Goal: Information Seeking & Learning: Learn about a topic

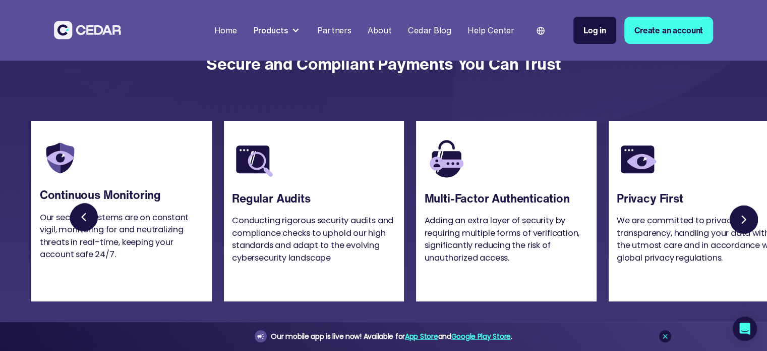
scroll to position [2977, 0]
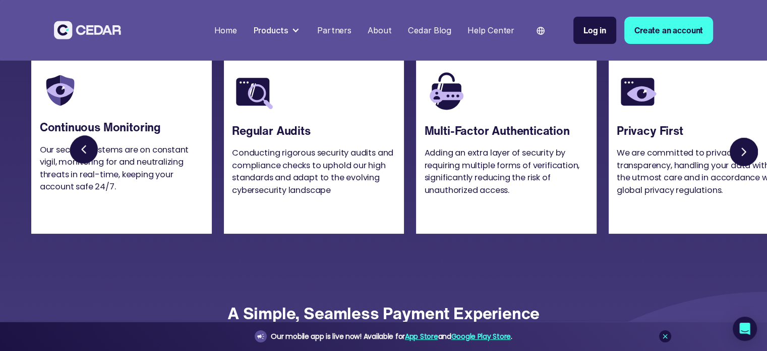
drag, startPoint x: 683, startPoint y: 303, endPoint x: 689, endPoint y: 304, distance: 6.6
click at [684, 291] on section "Continuous Monitoring Our security systems are on constant vigil, monitoring fo…" at bounding box center [383, 160] width 767 height 262
drag, startPoint x: 603, startPoint y: 247, endPoint x: 449, endPoint y: 278, distance: 156.9
click at [539, 250] on div at bounding box center [395, 151] width 729 height 197
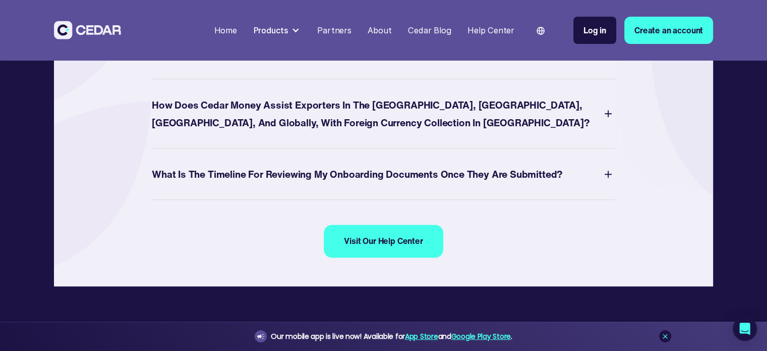
scroll to position [4440, 0]
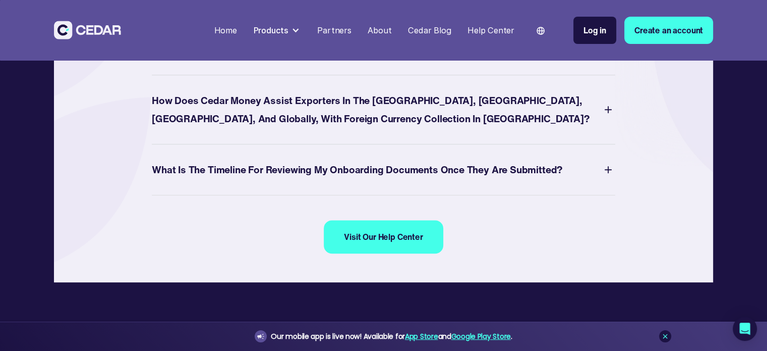
drag, startPoint x: 233, startPoint y: 200, endPoint x: 154, endPoint y: 154, distance: 90.9
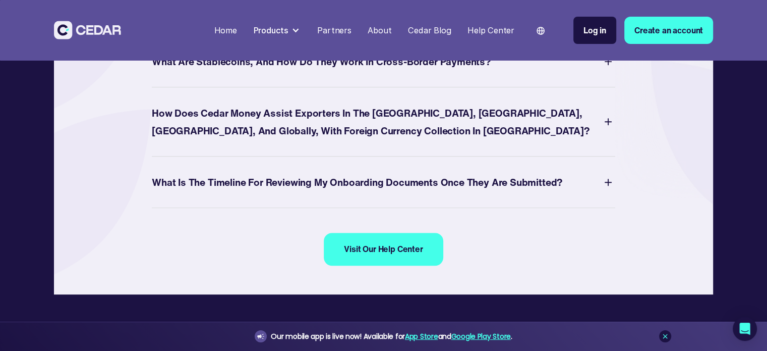
scroll to position [4389, 0]
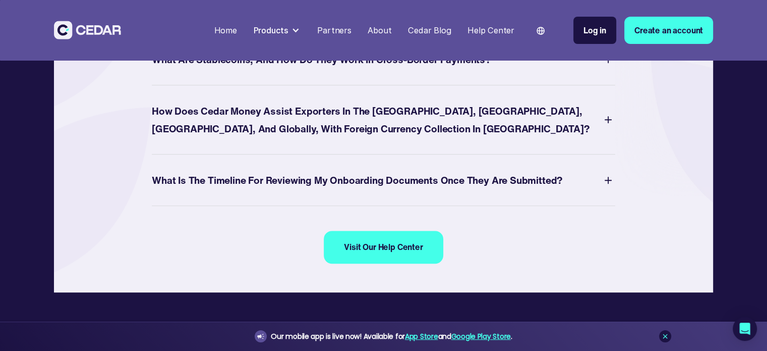
click at [225, 17] on div "What Does the Onboarding and KYC Process Entail?" at bounding box center [273, 8] width 242 height 18
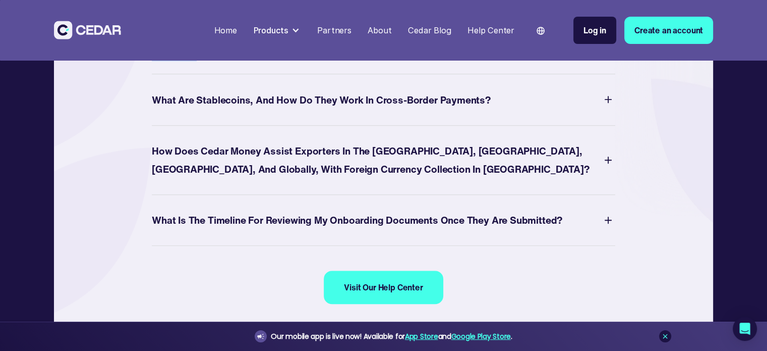
copy p "The onboarding and KYC process involves verifying your business identity and en…"
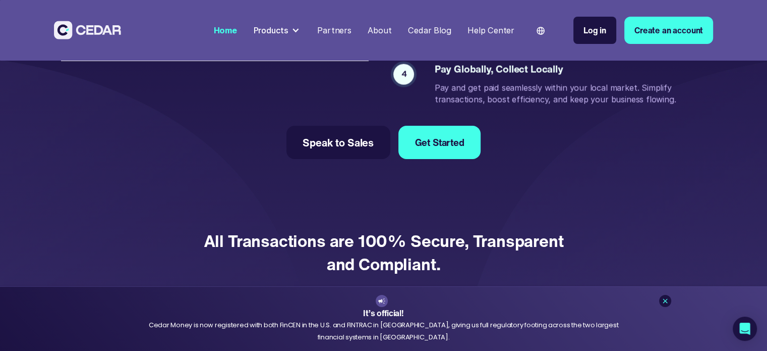
scroll to position [2200, 0]
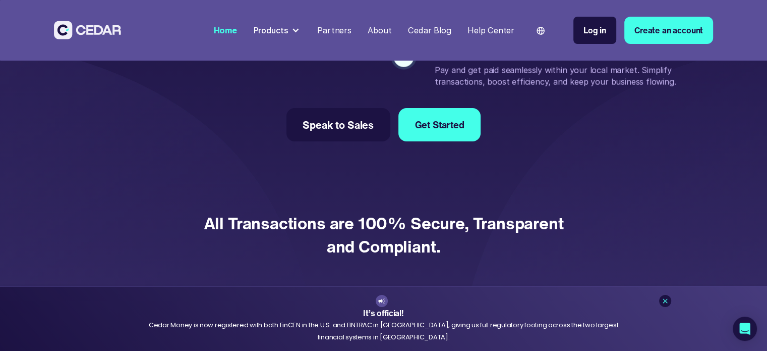
click at [436, 29] on div "Cedar Blog" at bounding box center [429, 30] width 43 height 13
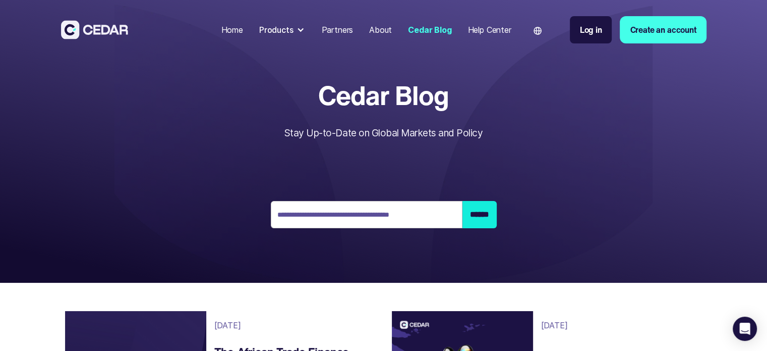
click at [335, 29] on div "Partners" at bounding box center [337, 30] width 32 height 12
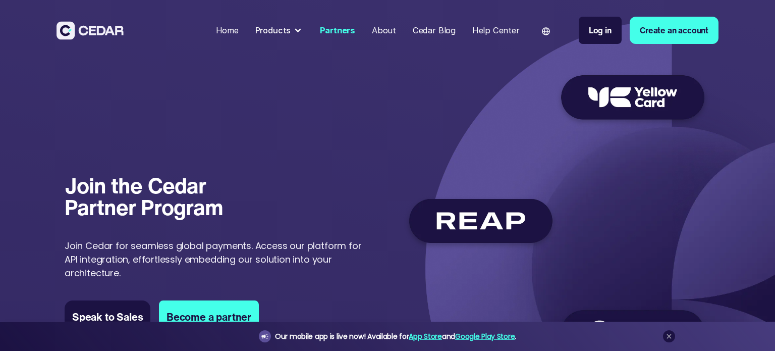
click at [289, 28] on div "Products" at bounding box center [273, 30] width 36 height 13
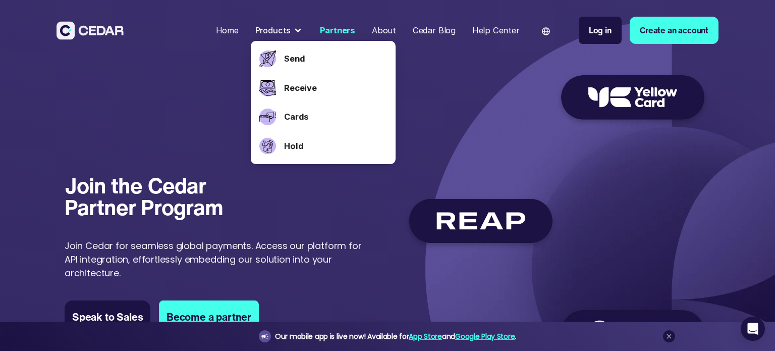
click at [395, 30] on div "About" at bounding box center [384, 30] width 24 height 13
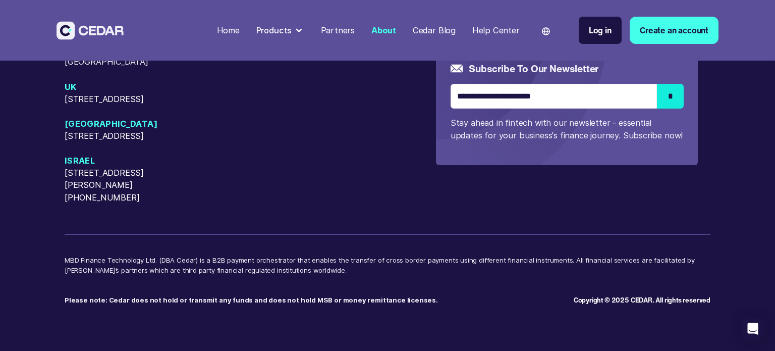
scroll to position [2822, 0]
drag, startPoint x: 290, startPoint y: 270, endPoint x: 173, endPoint y: 289, distance: 118.5
click at [82, 273] on p "MBD Finance Technology Ltd. (DBA Cedar) is a B2B payment orchestrator that enab…" at bounding box center [388, 270] width 646 height 30
drag, startPoint x: 307, startPoint y: 286, endPoint x: 302, endPoint y: 282, distance: 5.8
click at [307, 286] on p "Please note: Cedar does not hold or transmit any funds and does not hold MSB or…" at bounding box center [319, 296] width 509 height 20
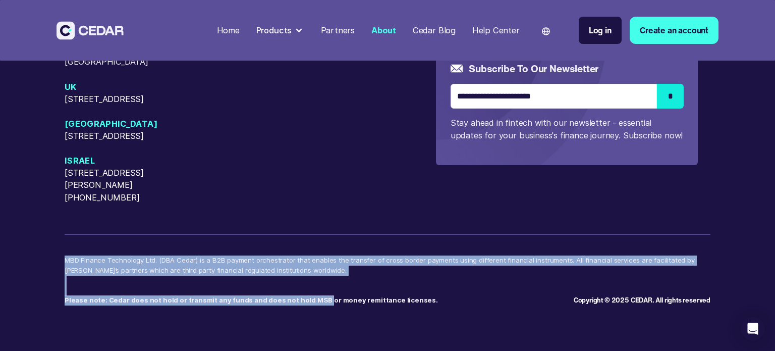
drag, startPoint x: 294, startPoint y: 273, endPoint x: 444, endPoint y: 374, distance: 181.1
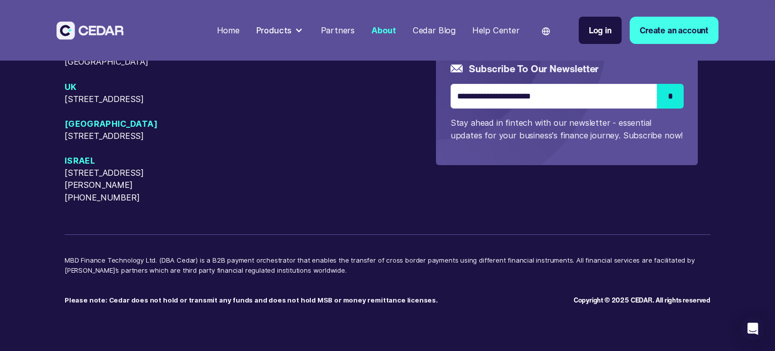
click at [255, 271] on p "MBD Finance Technology Ltd. (DBA Cedar) is a B2B payment orchestrator that enab…" at bounding box center [388, 270] width 646 height 30
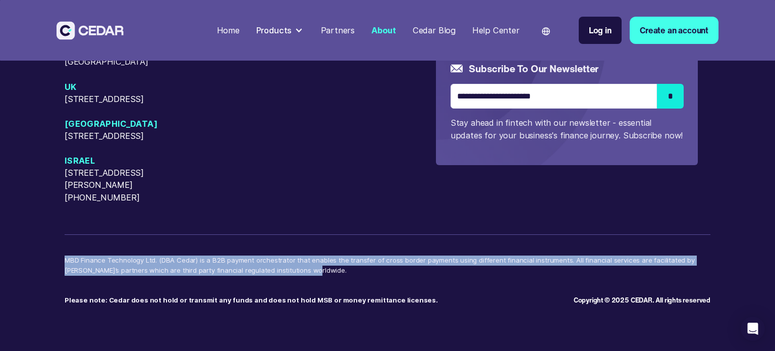
drag, startPoint x: 287, startPoint y: 271, endPoint x: 54, endPoint y: 257, distance: 232.5
click at [54, 257] on div "[GEOGRAPHIC_DATA] [STREET_ADDRESS][GEOGRAPHIC_DATA][PERSON_NAME][US_STATE][STRE…" at bounding box center [387, 104] width 775 height 492
copy p "MBD Finance Technology Ltd. (DBA Cedar) is a B2B payment orchestrator that enab…"
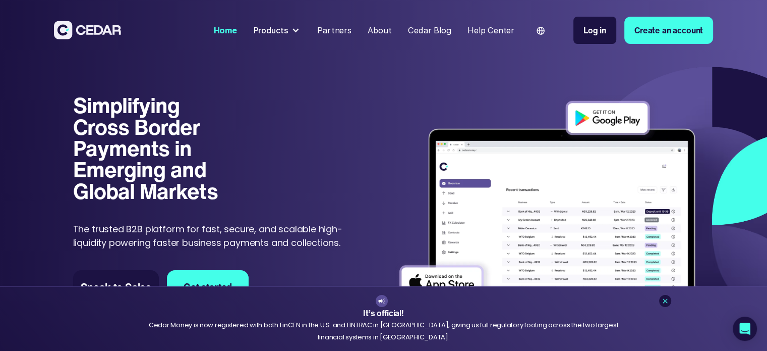
click at [286, 29] on div "Products" at bounding box center [270, 30] width 35 height 13
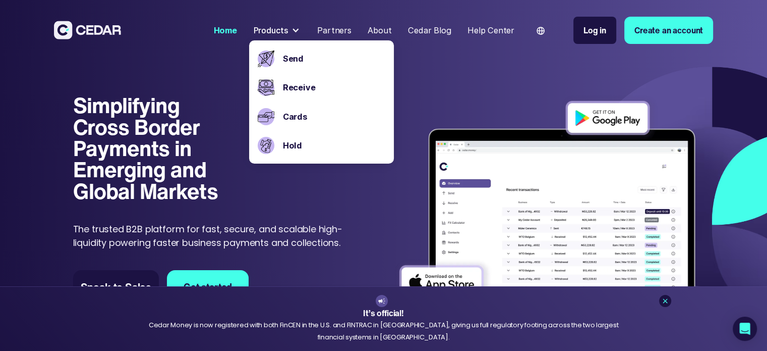
click at [322, 26] on div "Partners" at bounding box center [334, 30] width 34 height 13
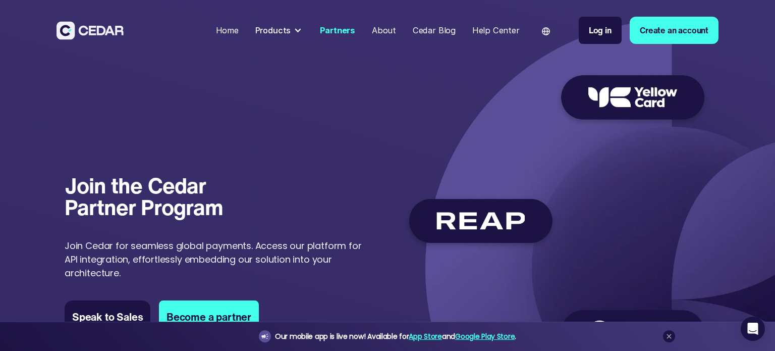
click at [396, 28] on div "About" at bounding box center [384, 30] width 24 height 13
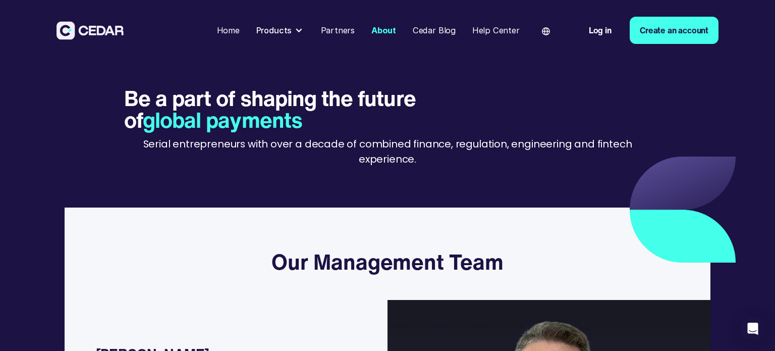
click at [450, 30] on div "Cedar Blog" at bounding box center [434, 30] width 43 height 13
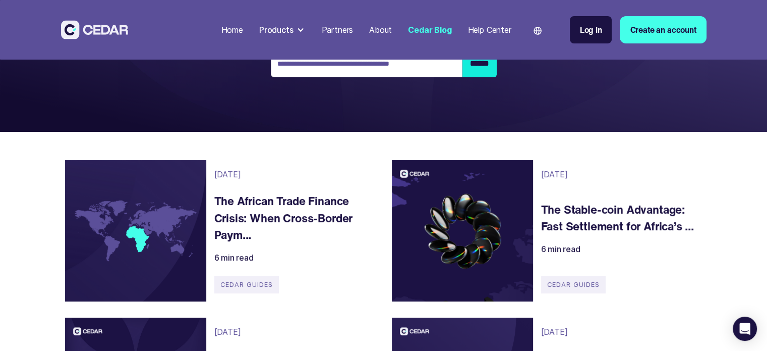
scroll to position [202, 0]
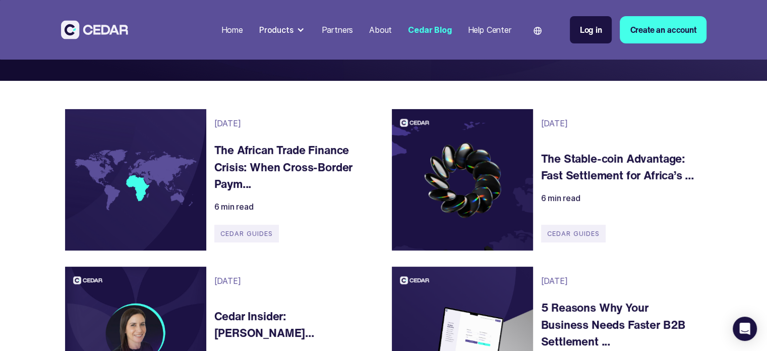
click at [256, 153] on h4 "The African Trade Finance Crisis: When Cross-Border Paym..." at bounding box center [291, 166] width 155 height 51
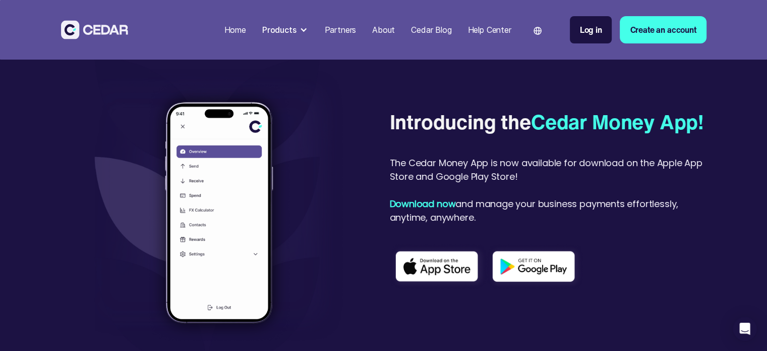
scroll to position [3380, 0]
